Goal: Check status: Check status

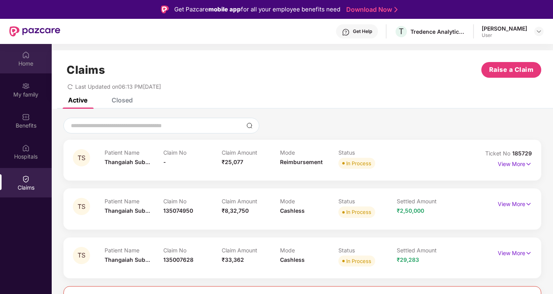
scroll to position [44, 0]
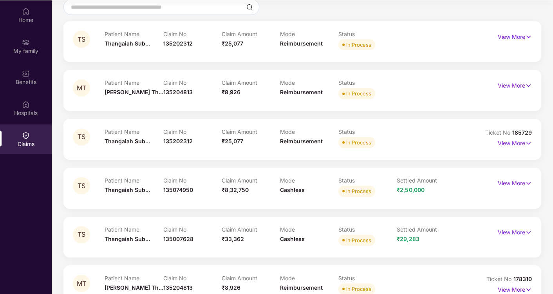
scroll to position [94, 0]
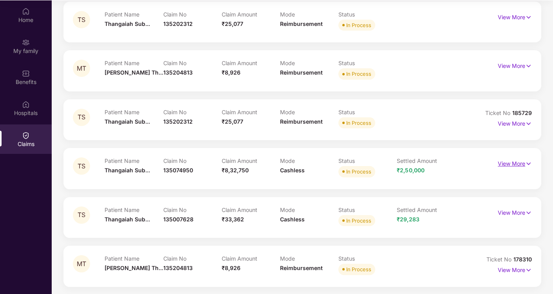
click at [523, 162] on p "View More" at bounding box center [515, 162] width 34 height 11
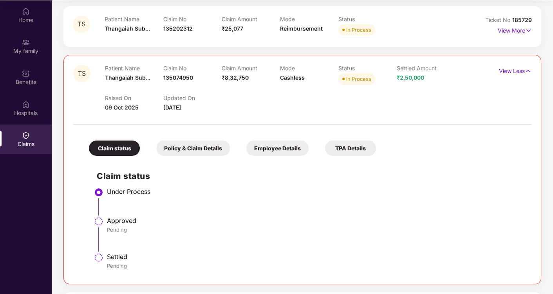
scroll to position [107, 0]
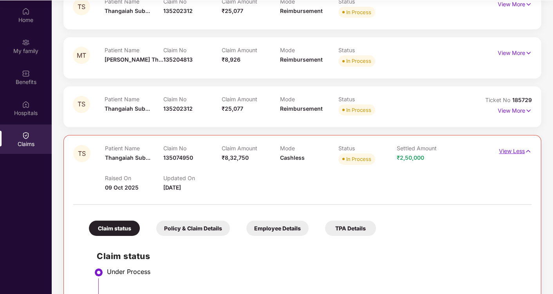
click at [506, 150] on p "View Less" at bounding box center [515, 150] width 33 height 11
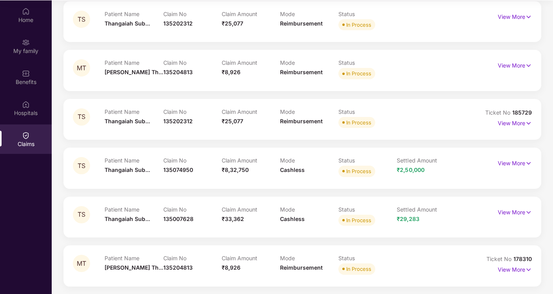
scroll to position [94, 0]
drag, startPoint x: 517, startPoint y: 208, endPoint x: 461, endPoint y: 201, distance: 56.1
click at [516, 208] on p "View More" at bounding box center [515, 211] width 34 height 11
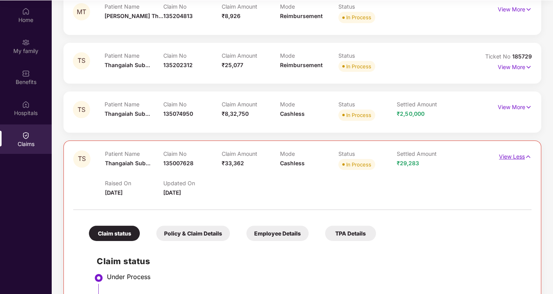
click at [508, 158] on p "View Less" at bounding box center [515, 155] width 33 height 11
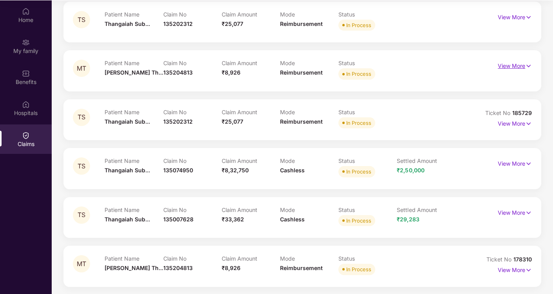
click at [510, 64] on p "View More" at bounding box center [515, 65] width 34 height 11
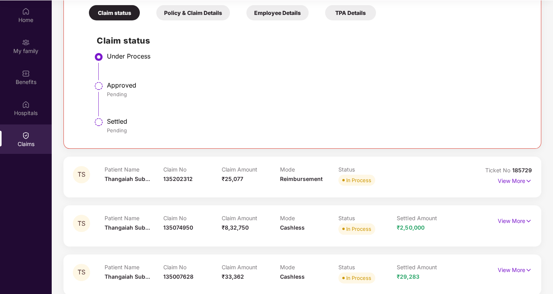
scroll to position [282, 0]
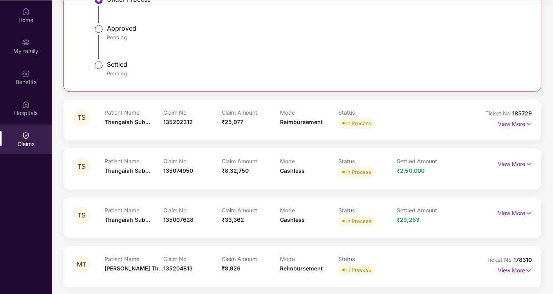
click at [518, 271] on p "View More" at bounding box center [515, 269] width 34 height 11
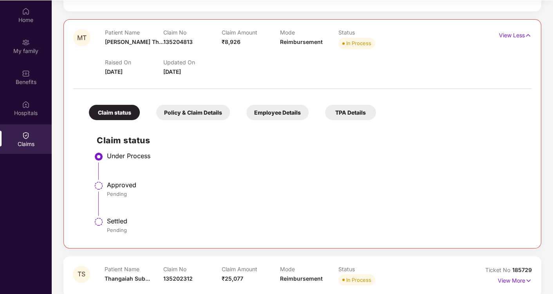
scroll to position [107, 0]
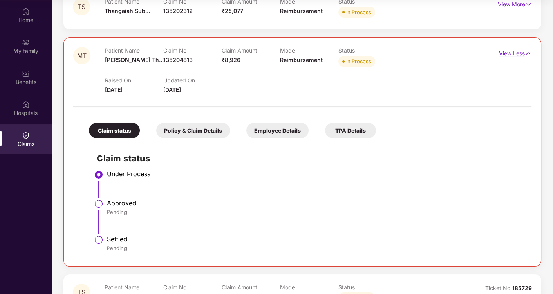
click at [512, 56] on p "View Less" at bounding box center [515, 52] width 33 height 11
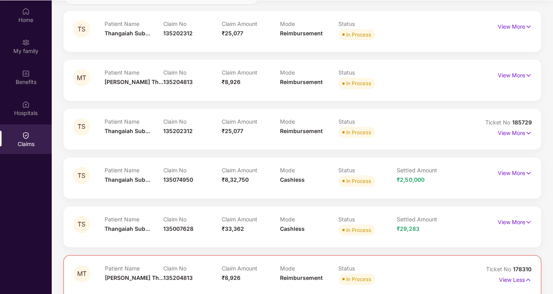
scroll to position [41, 0]
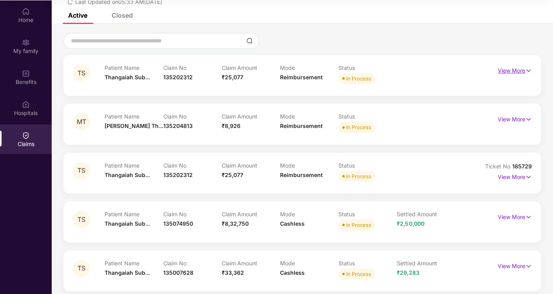
click at [522, 68] on p "View More" at bounding box center [515, 69] width 34 height 11
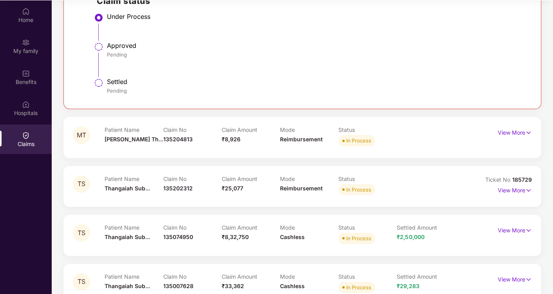
scroll to position [172, 0]
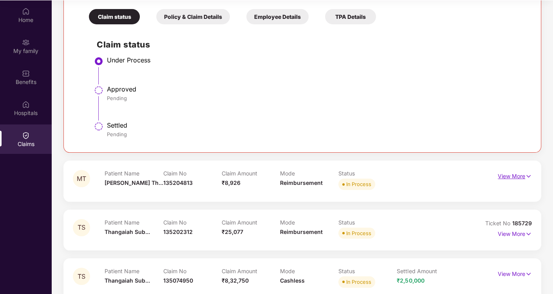
click at [516, 178] on p "View More" at bounding box center [515, 175] width 34 height 11
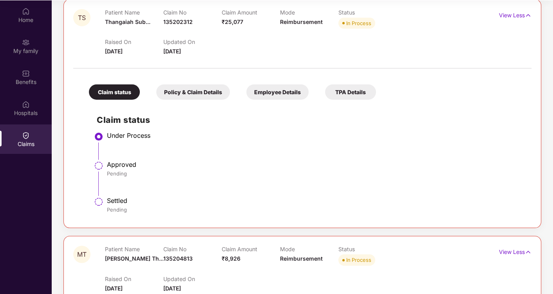
scroll to position [85, 0]
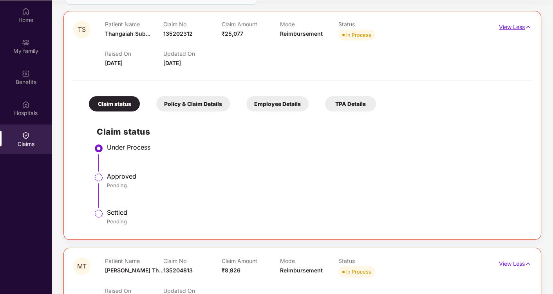
click at [515, 27] on p "View Less" at bounding box center [515, 26] width 33 height 11
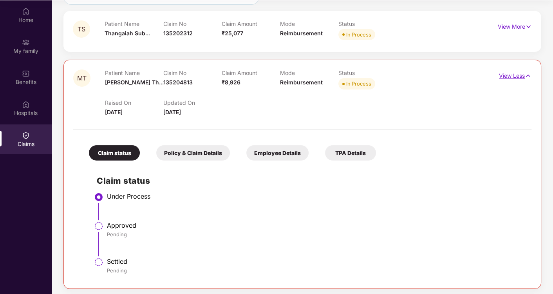
click at [507, 73] on p "View Less" at bounding box center [515, 74] width 33 height 11
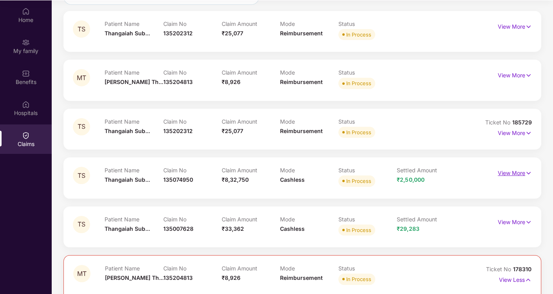
click at [506, 173] on p "View More" at bounding box center [515, 172] width 34 height 11
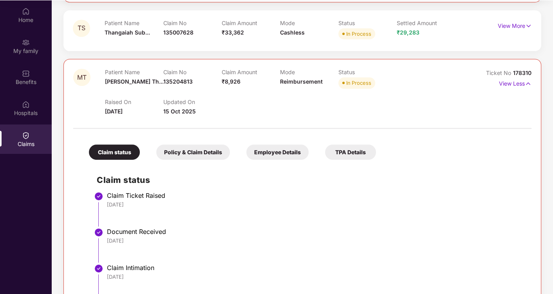
scroll to position [446, 0]
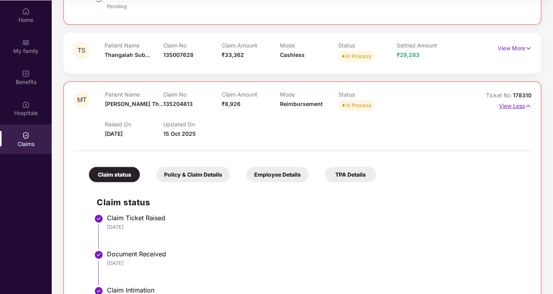
click at [514, 102] on p "View Less" at bounding box center [515, 105] width 33 height 11
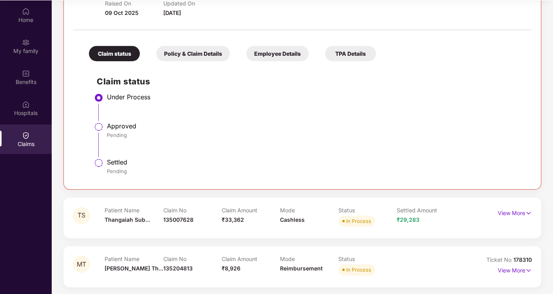
scroll to position [195, 0]
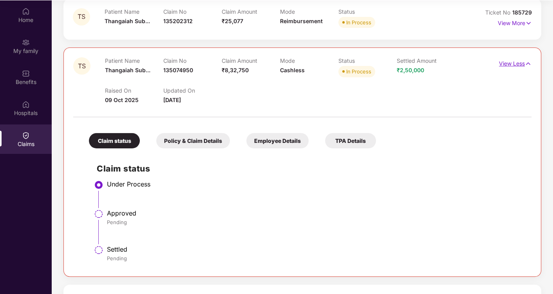
click at [506, 59] on p "View Less" at bounding box center [515, 62] width 33 height 11
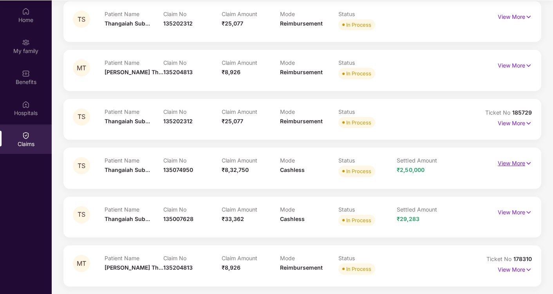
scroll to position [94, 0]
